Goal: Task Accomplishment & Management: Use online tool/utility

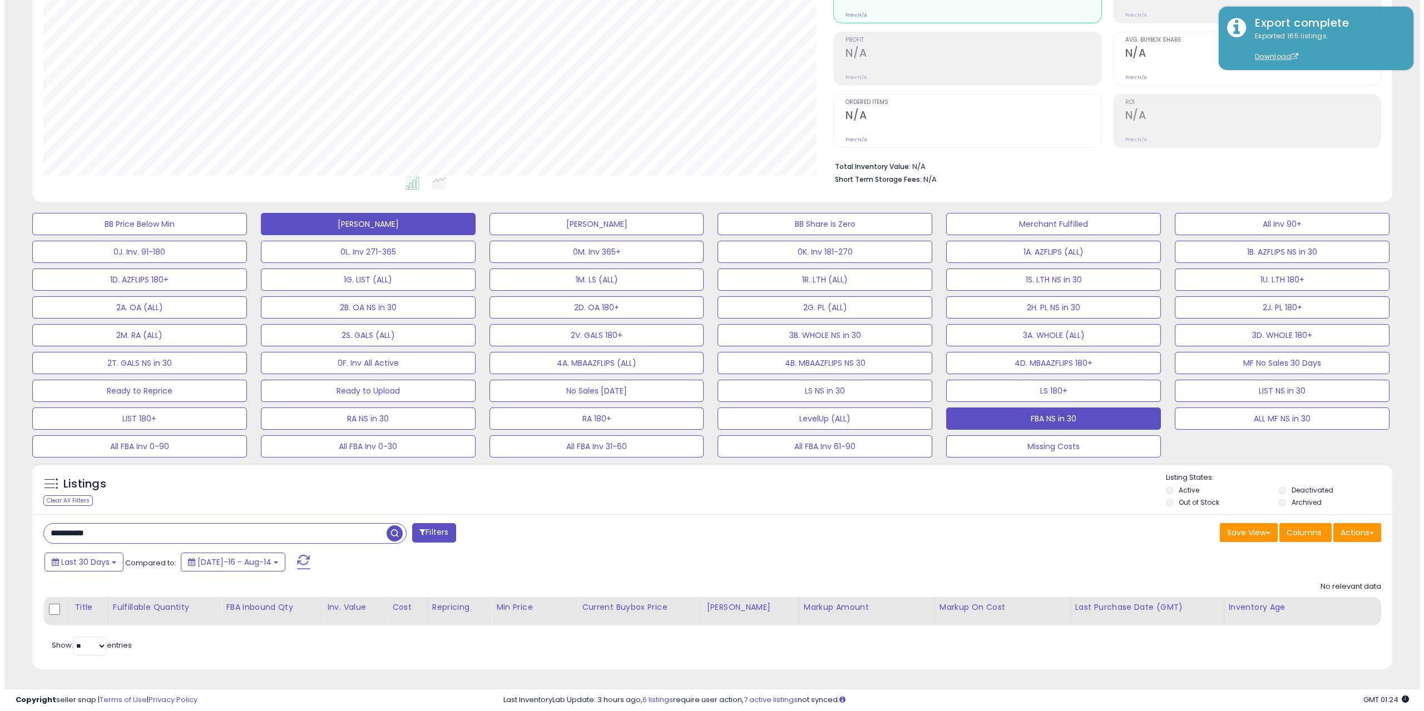
scroll to position [228, 790]
click at [1015, 417] on button "FBA NS in 30" at bounding box center [1048, 419] width 215 height 22
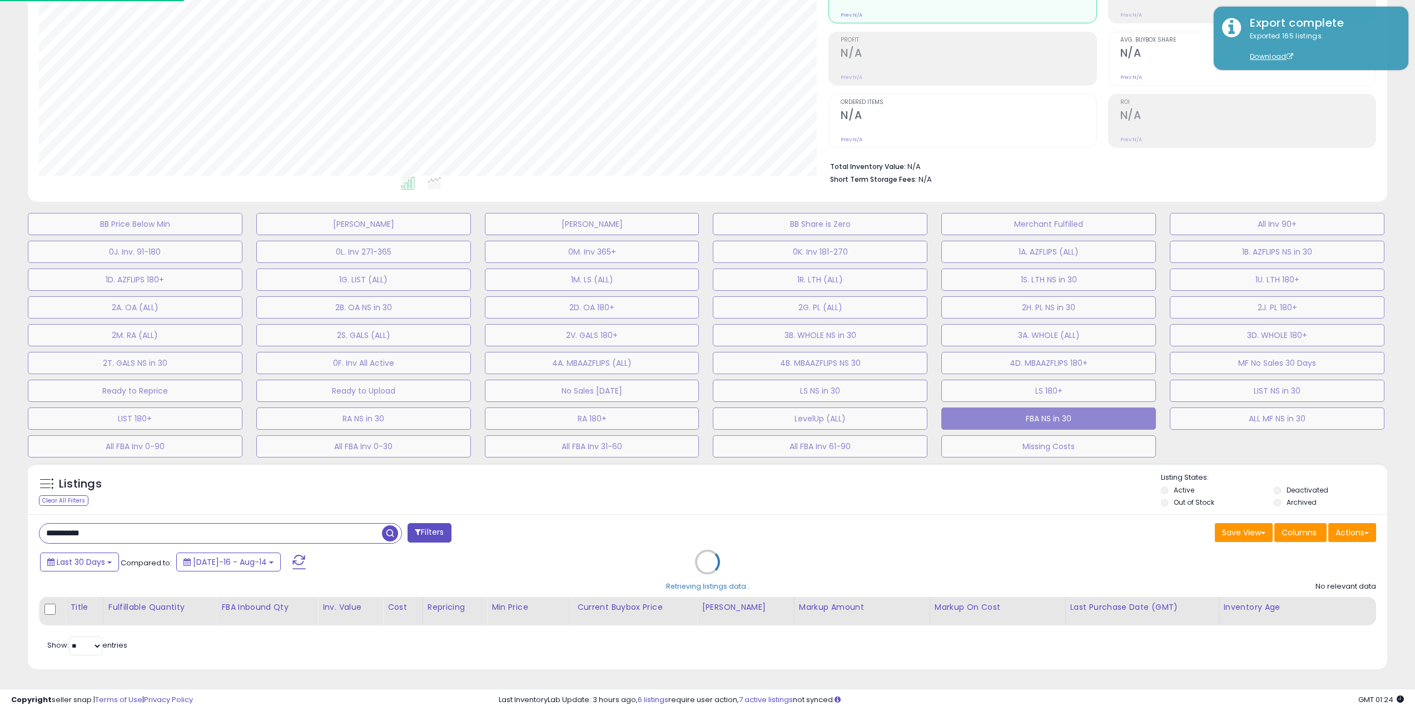
scroll to position [228, 795]
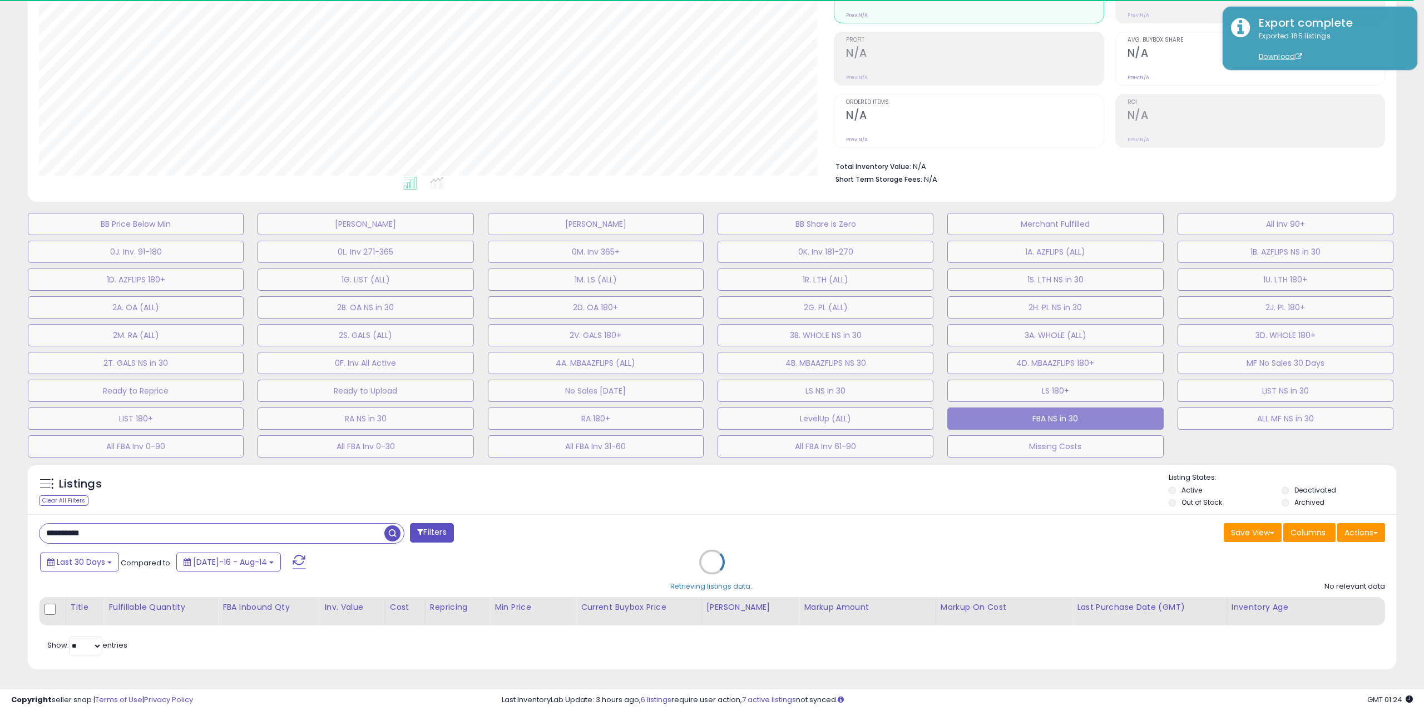
drag, startPoint x: 129, startPoint y: 533, endPoint x: 95, endPoint y: 531, distance: 34.0
click at [95, 531] on div "Retrieving listings data.." at bounding box center [711, 571] width 1385 height 226
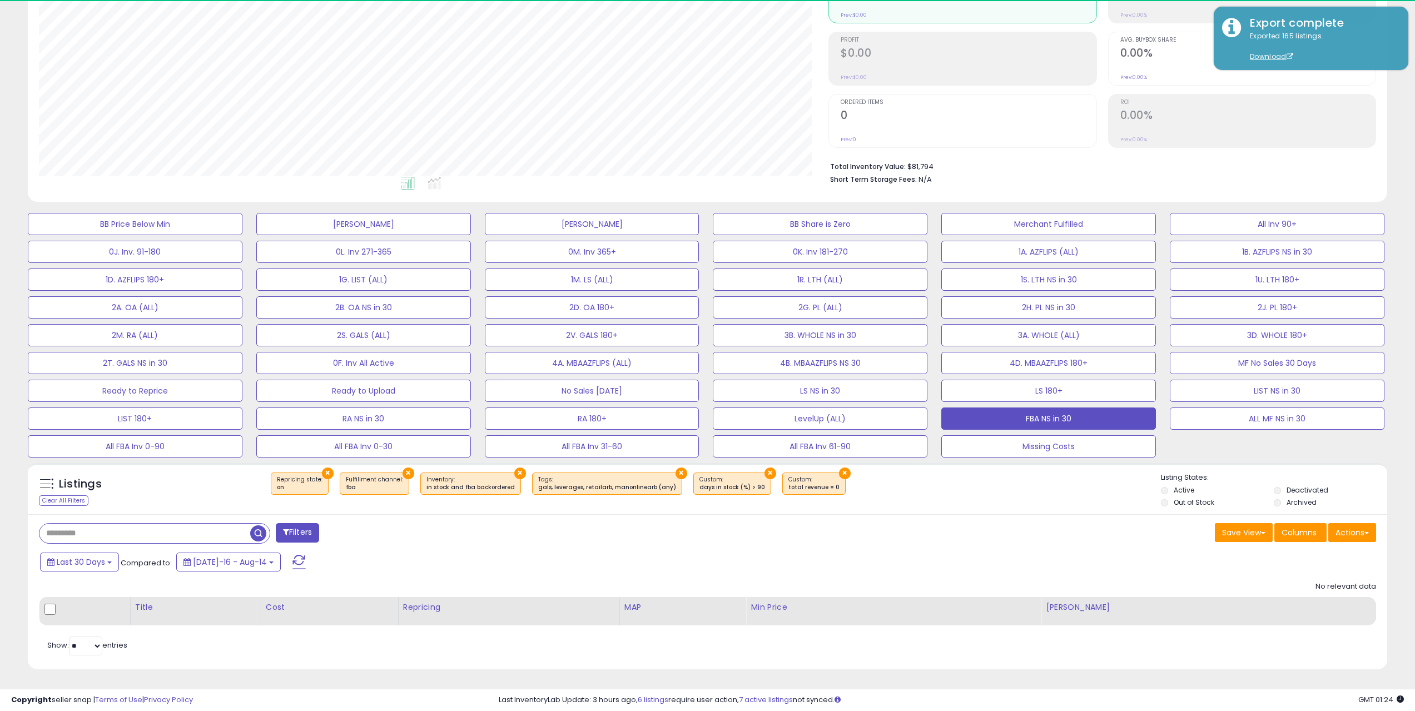
scroll to position [228, 790]
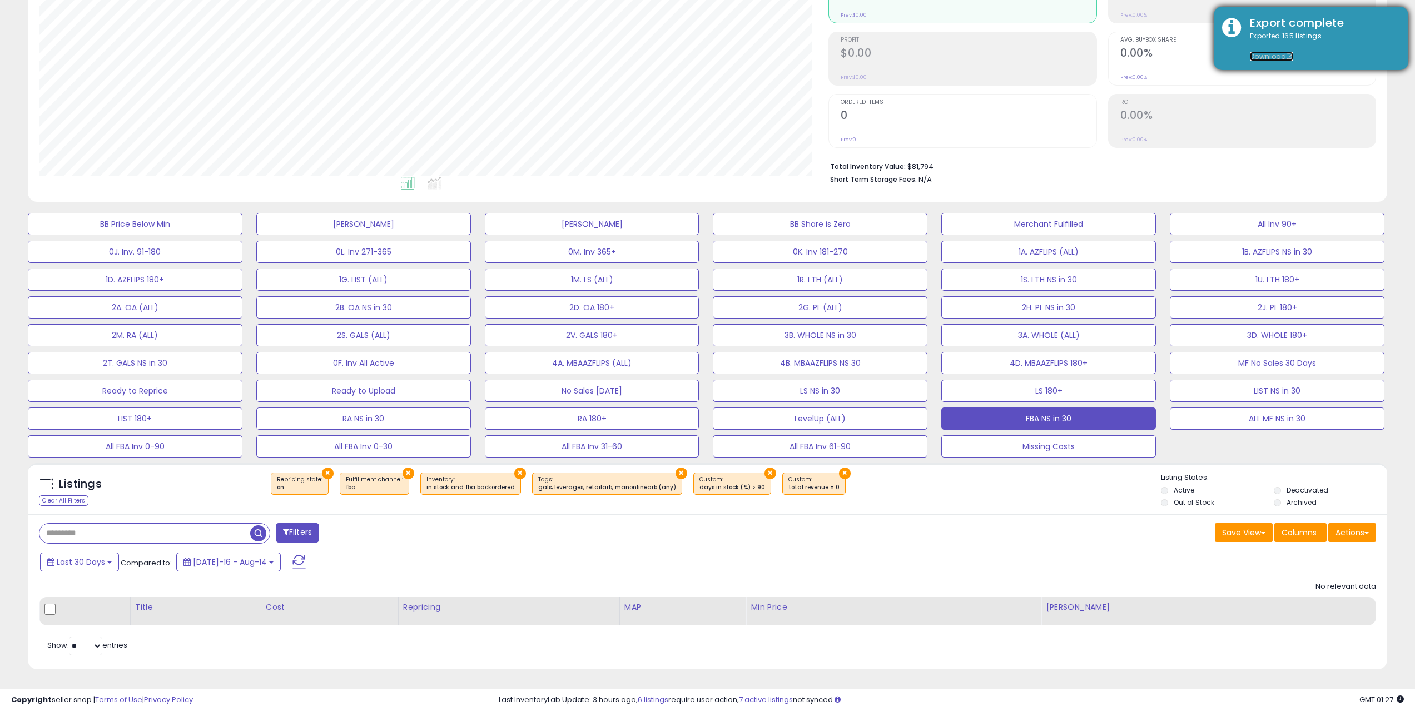
click at [1265, 57] on link "Download" at bounding box center [1271, 56] width 43 height 9
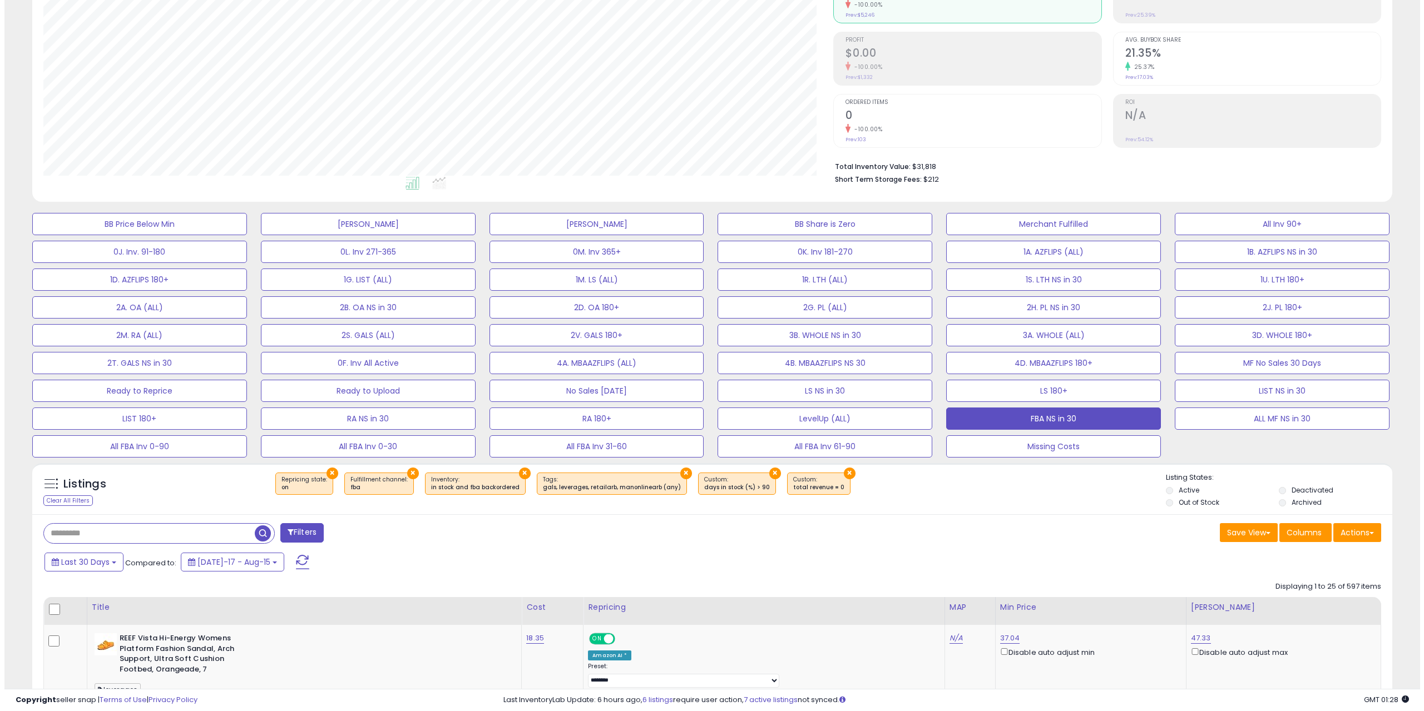
scroll to position [228, 790]
click at [1355, 529] on button "Actions" at bounding box center [1352, 532] width 48 height 19
click at [1324, 582] on link "Export Visible Columns" at bounding box center [1307, 584] width 122 height 17
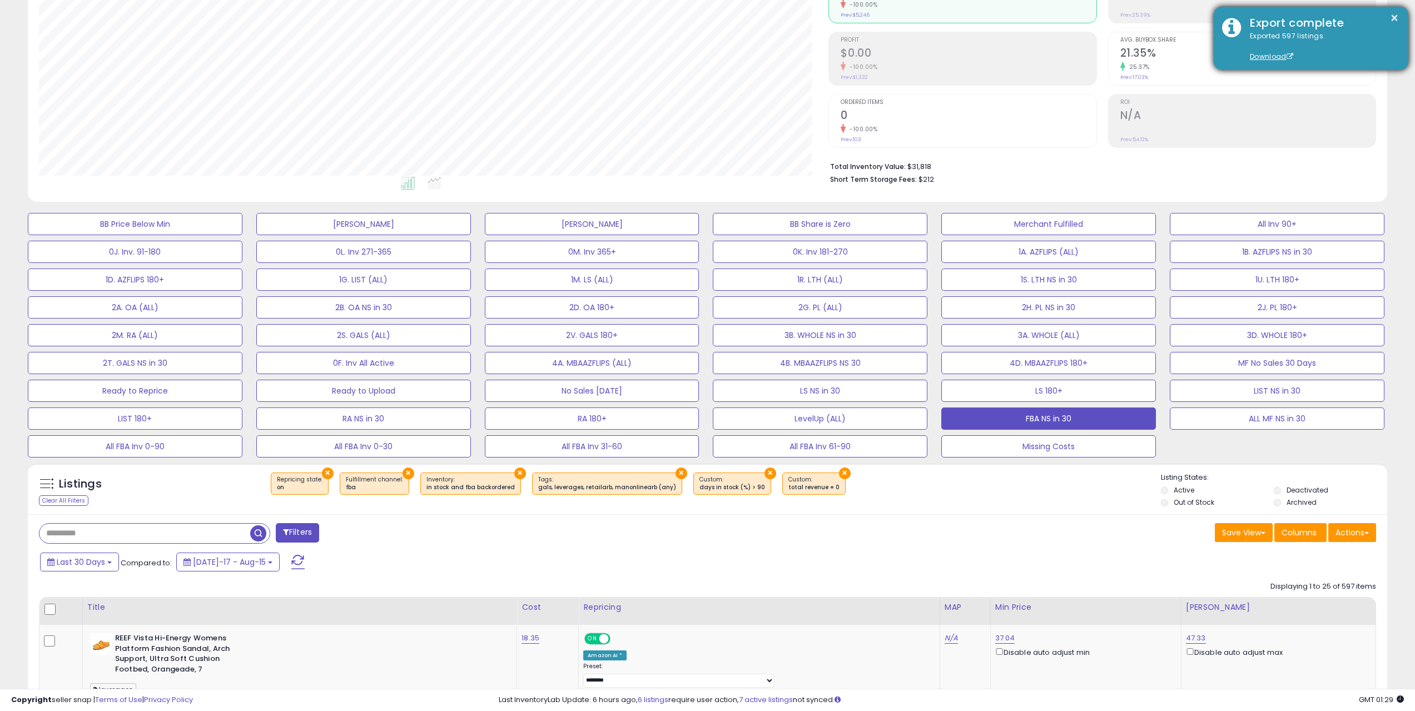
click at [1246, 54] on div "Exported 597 listings. Download" at bounding box center [1321, 46] width 158 height 31
click at [1272, 57] on link "Download" at bounding box center [1271, 56] width 43 height 9
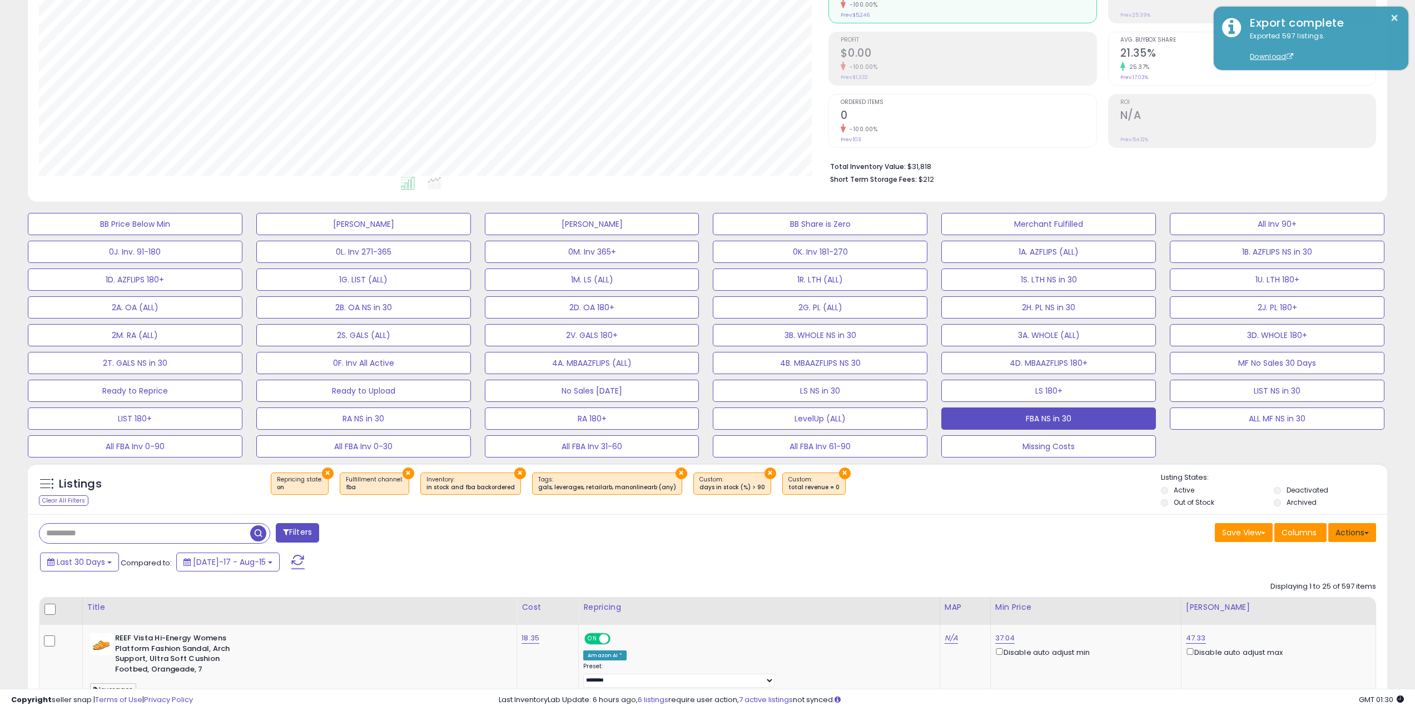
click at [1344, 533] on button "Actions" at bounding box center [1352, 532] width 48 height 19
click at [1301, 550] on link "Import" at bounding box center [1307, 556] width 122 height 17
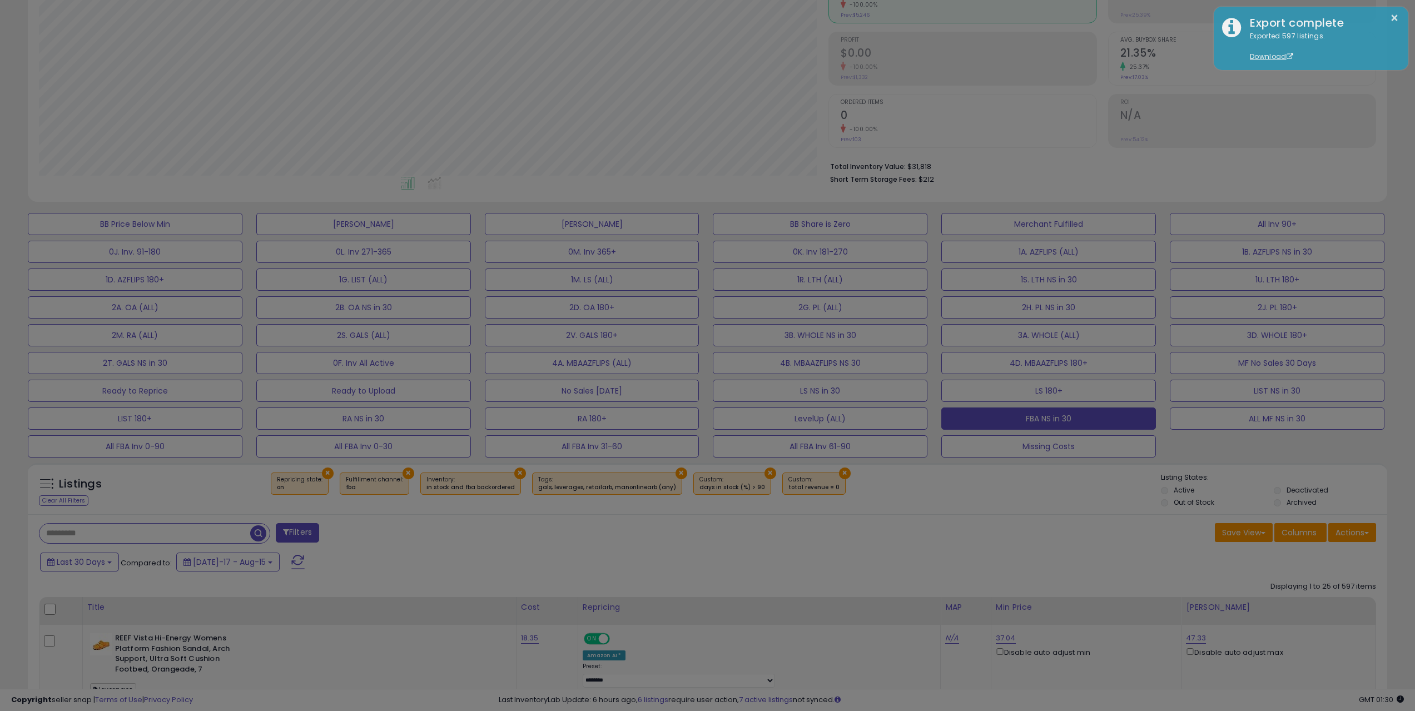
scroll to position [228, 795]
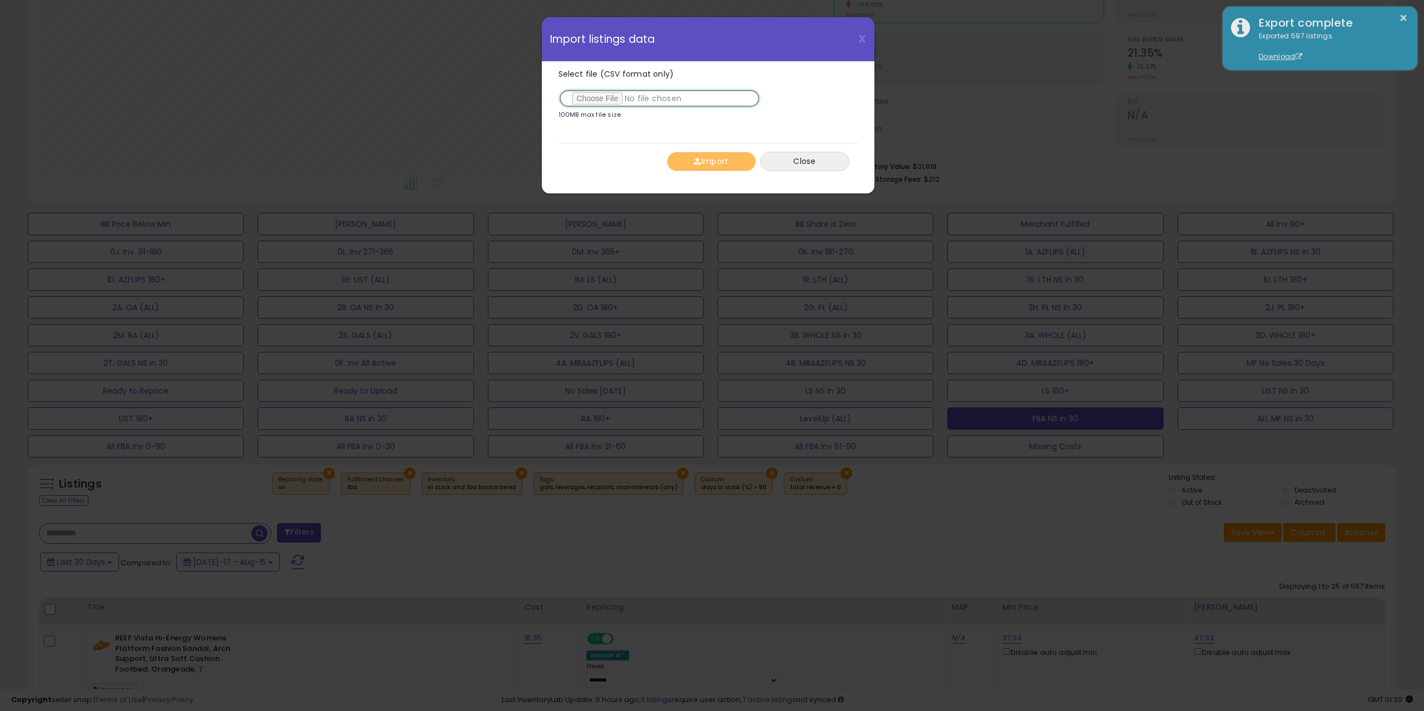
click at [611, 103] on input "Select file (CSV format only)" at bounding box center [659, 98] width 202 height 19
type input "**********"
click at [693, 163] on span "button" at bounding box center [696, 161] width 7 height 8
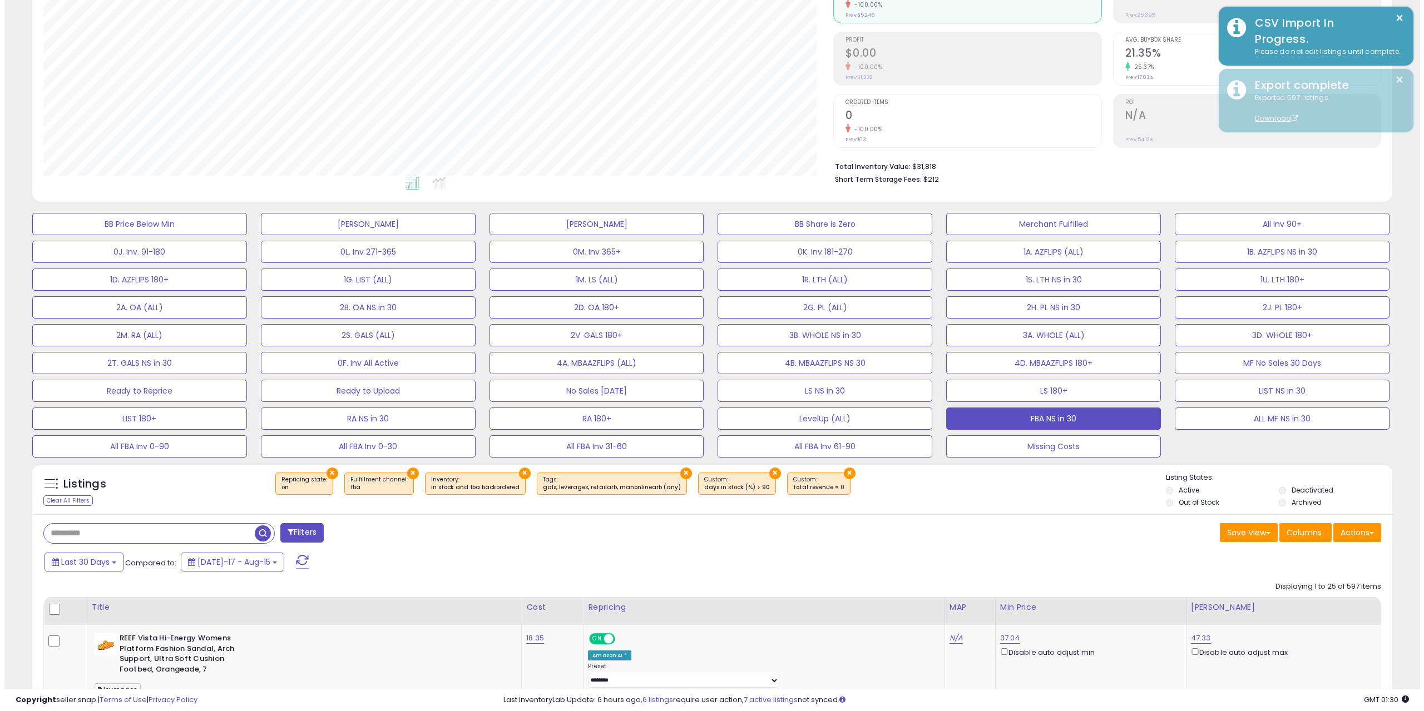
scroll to position [555837, 555275]
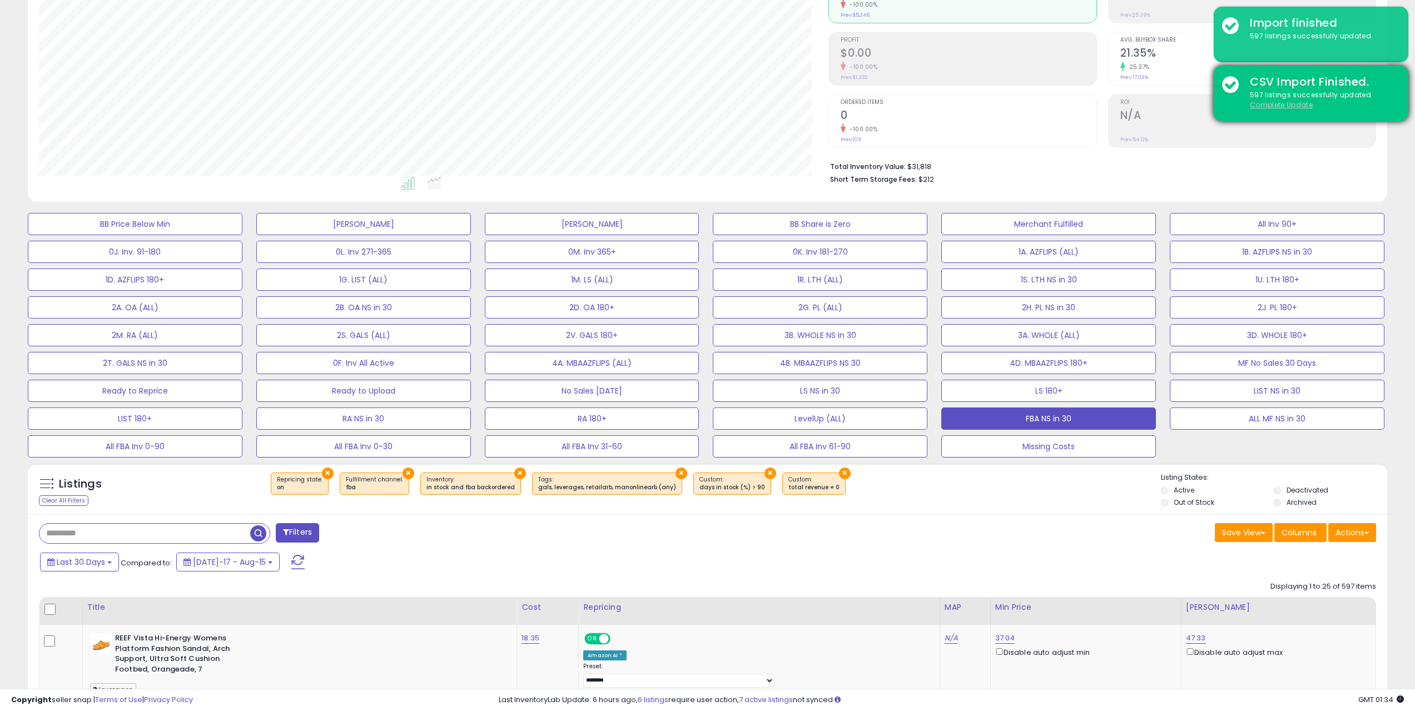
click at [1262, 105] on u "Complete Update" at bounding box center [1281, 104] width 63 height 9
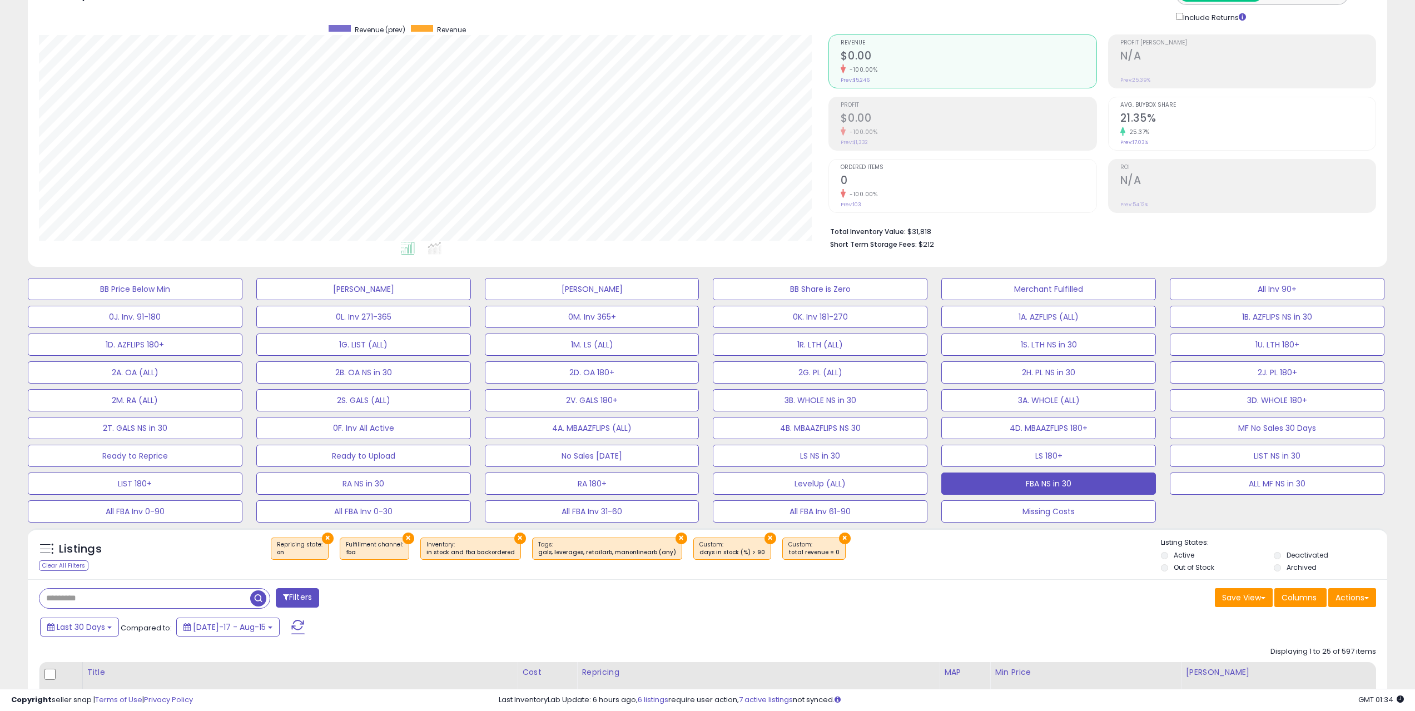
scroll to position [0, 0]
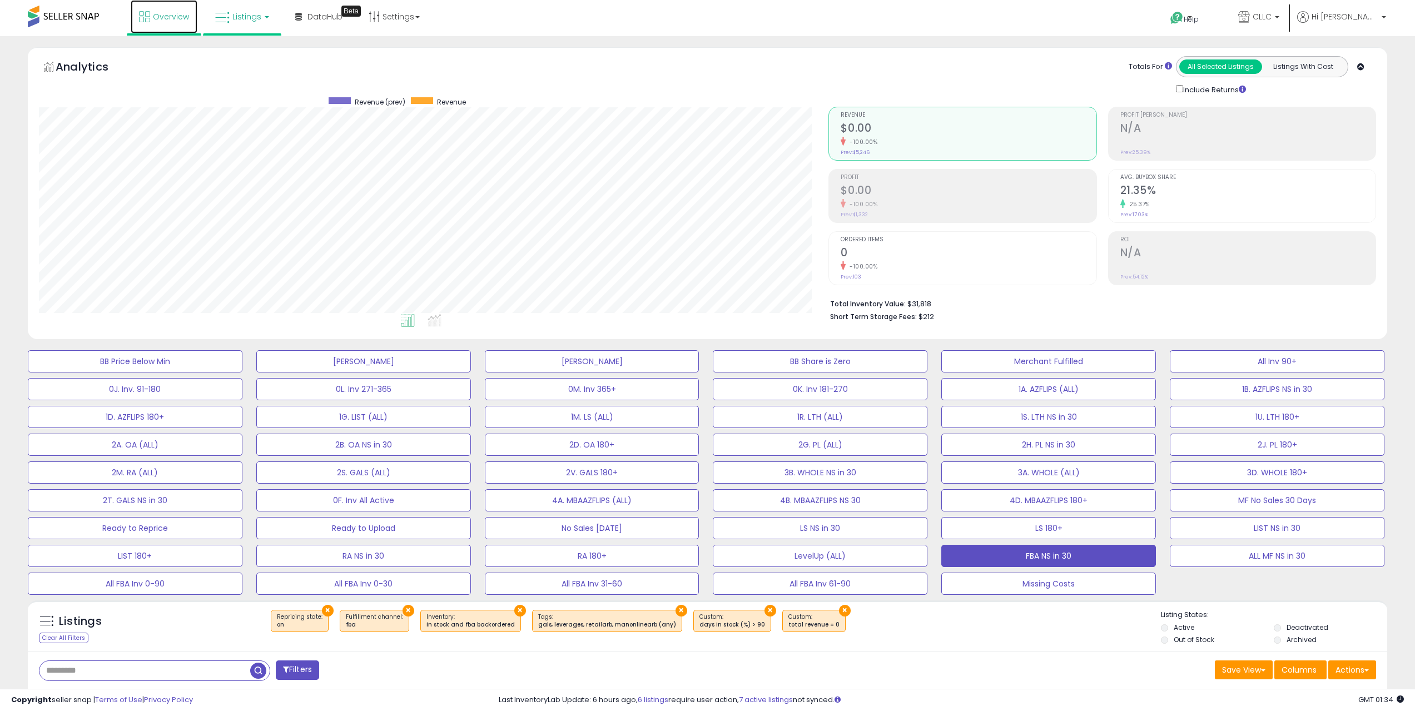
click at [166, 8] on link "Overview" at bounding box center [164, 16] width 67 height 33
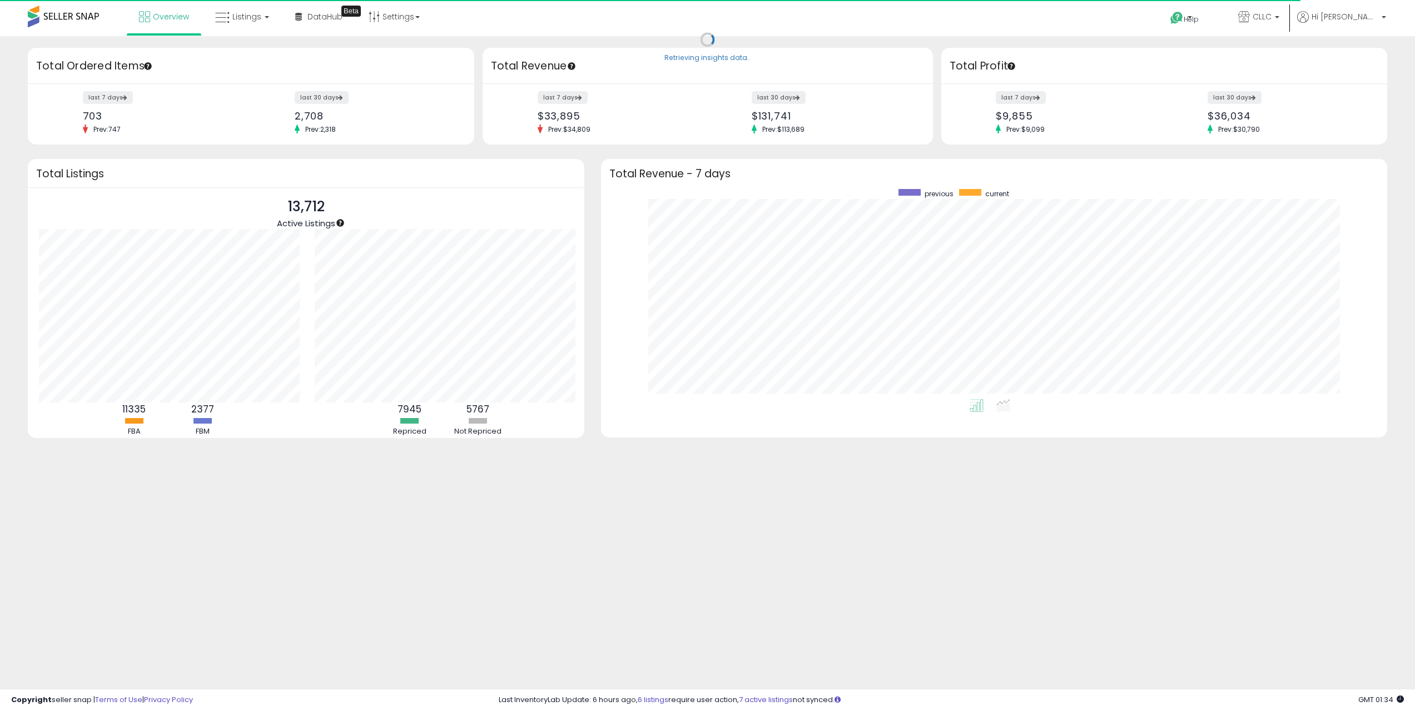
scroll to position [555854, 555301]
